Goal: Task Accomplishment & Management: Use online tool/utility

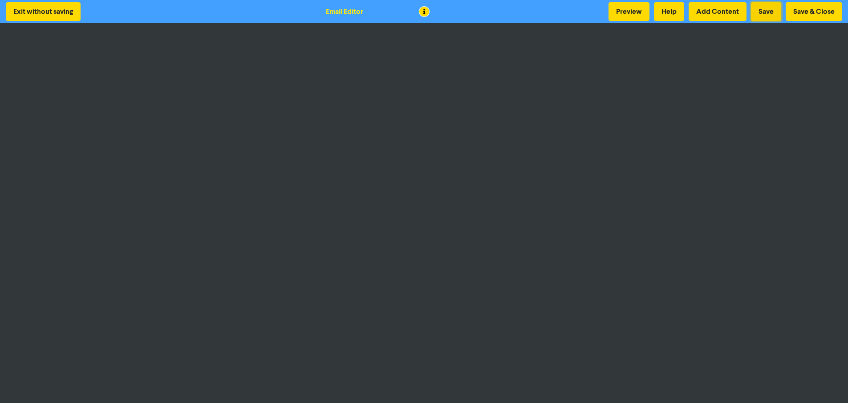
click at [758, 12] on button "Save" at bounding box center [766, 11] width 30 height 19
click at [764, 10] on button "Save" at bounding box center [766, 11] width 30 height 19
click at [815, 12] on button "Save & Close" at bounding box center [813, 11] width 57 height 19
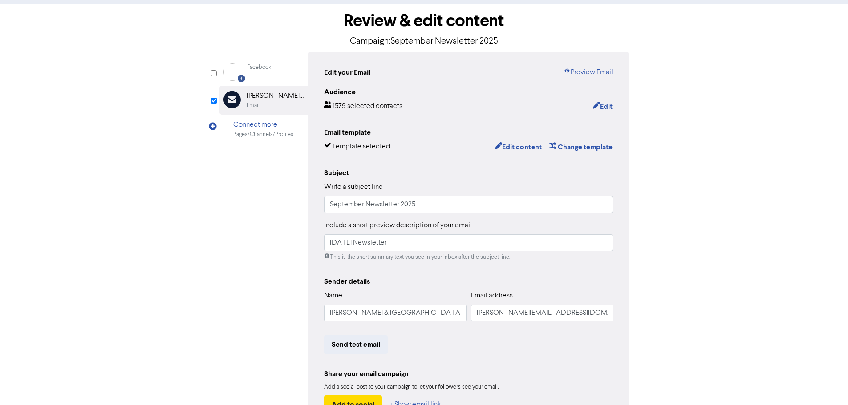
scroll to position [105, 0]
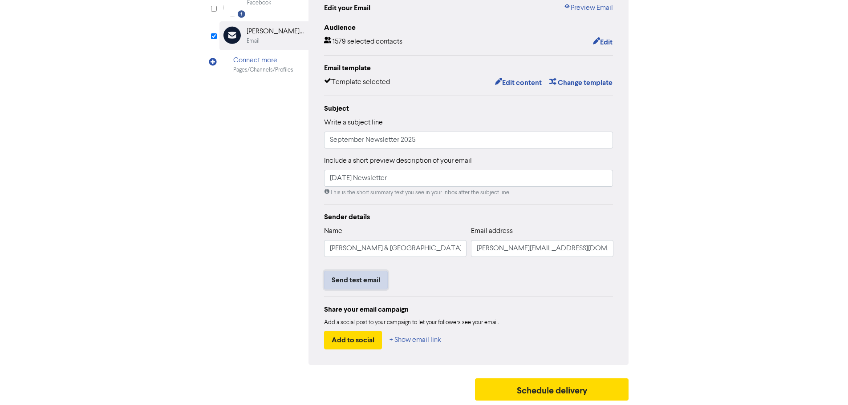
click at [361, 282] on button "Send test email" at bounding box center [356, 280] width 64 height 19
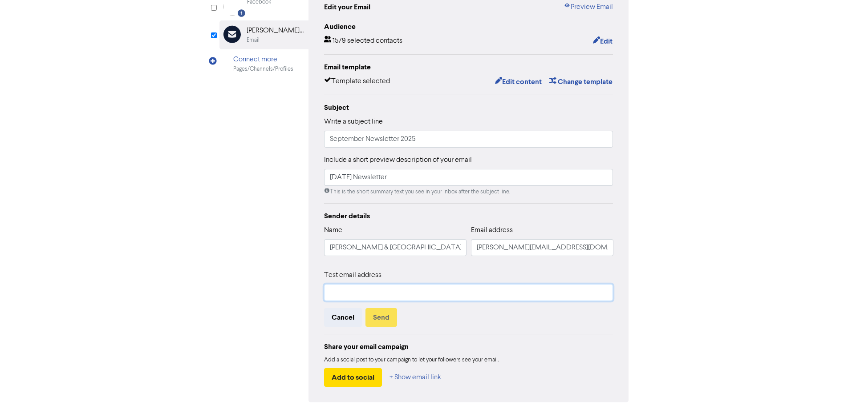
click at [357, 290] on input "text" at bounding box center [468, 292] width 289 height 17
type input "[PERSON_NAME][EMAIL_ADDRESS][DOMAIN_NAME]"
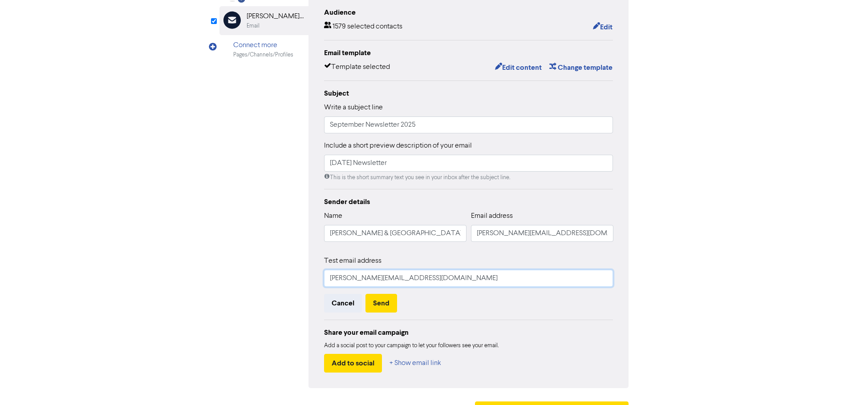
scroll to position [143, 0]
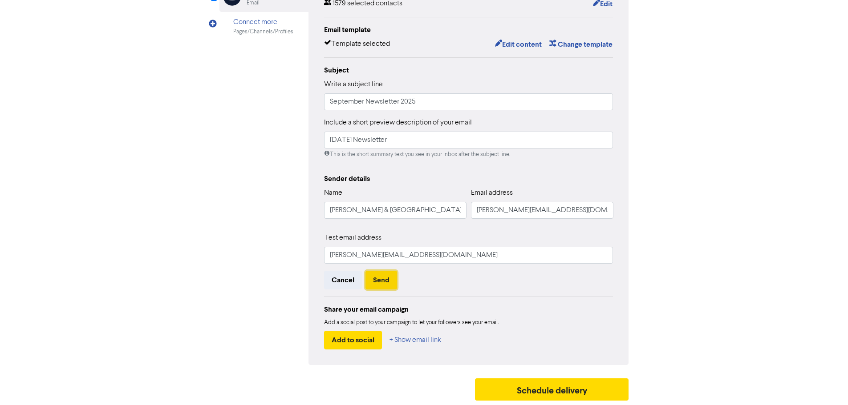
click at [380, 281] on button "Send" at bounding box center [381, 280] width 32 height 19
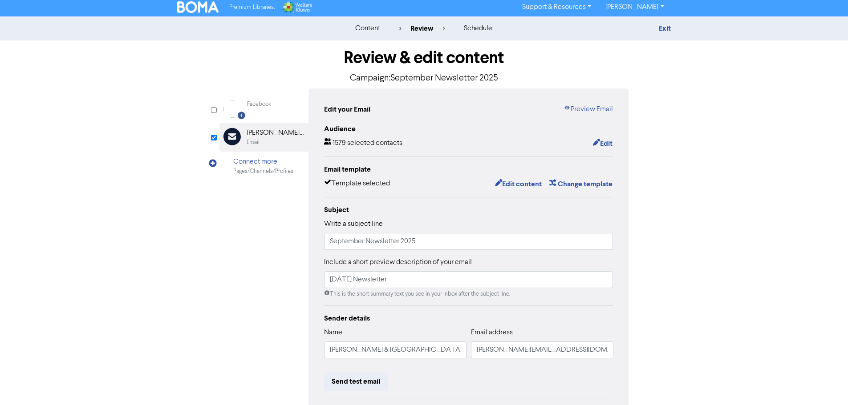
scroll to position [0, 0]
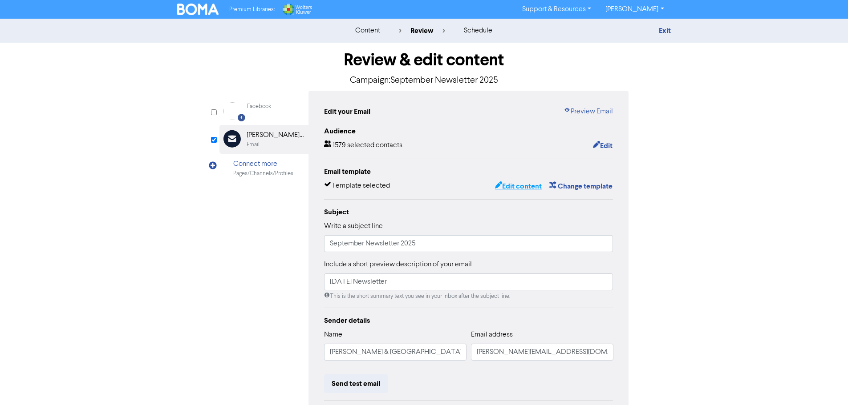
click at [513, 186] on button "Edit content" at bounding box center [518, 187] width 48 height 12
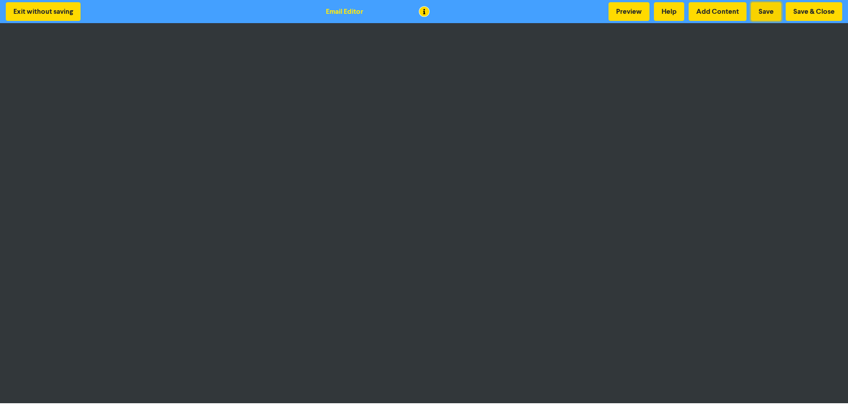
click at [764, 9] on button "Save" at bounding box center [766, 11] width 30 height 19
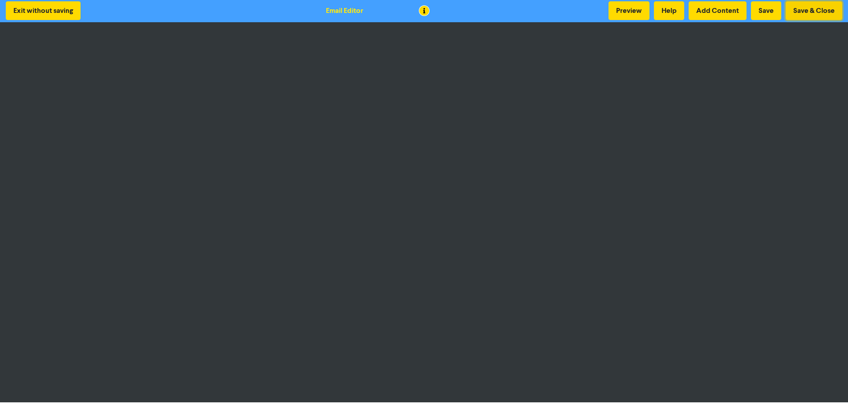
click at [802, 7] on button "Save & Close" at bounding box center [813, 10] width 57 height 19
